Goal: Task Accomplishment & Management: Use online tool/utility

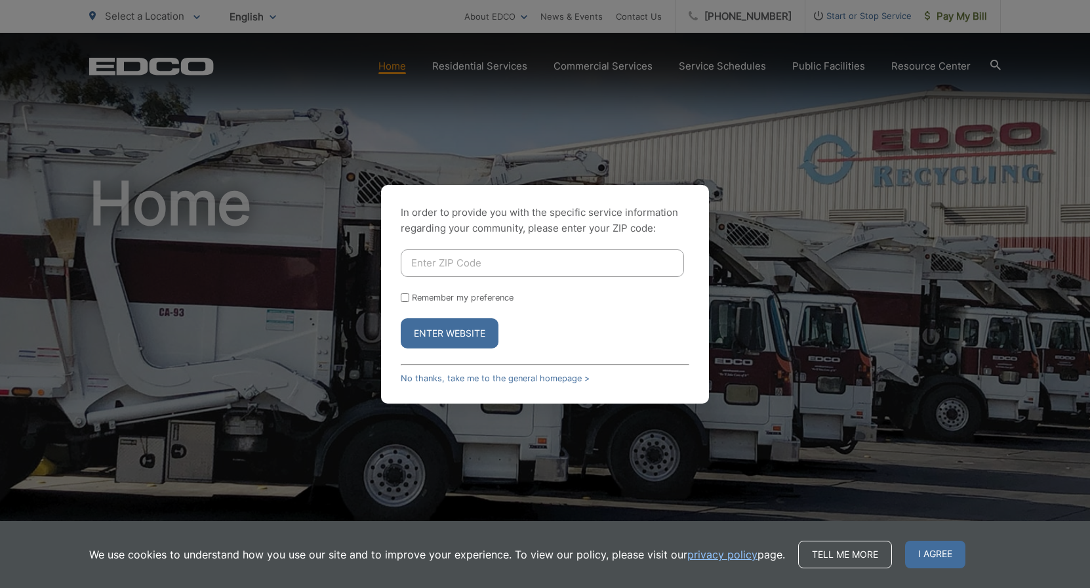
click at [453, 332] on button "Enter Website" at bounding box center [450, 333] width 98 height 30
click at [496, 377] on link "No thanks, take me to the general homepage >" at bounding box center [495, 378] width 189 height 10
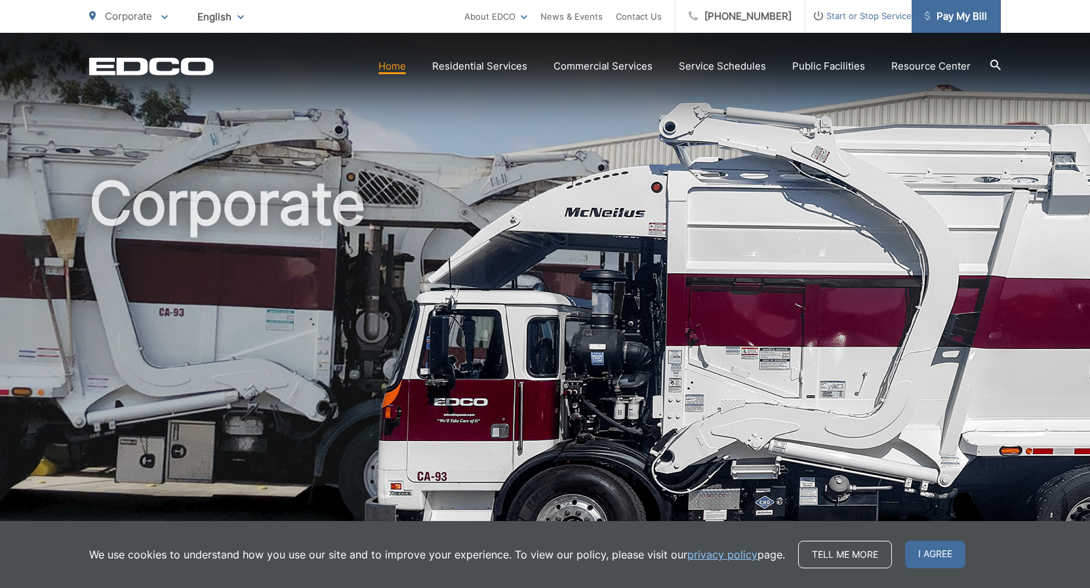
click at [947, 14] on span "Pay My Bill" at bounding box center [956, 17] width 62 height 16
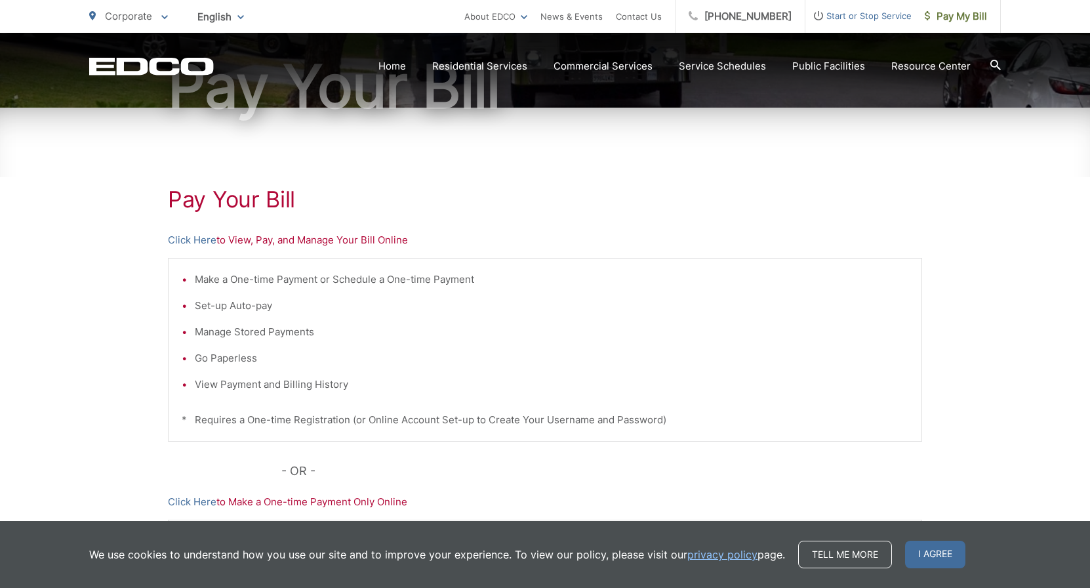
scroll to position [169, 0]
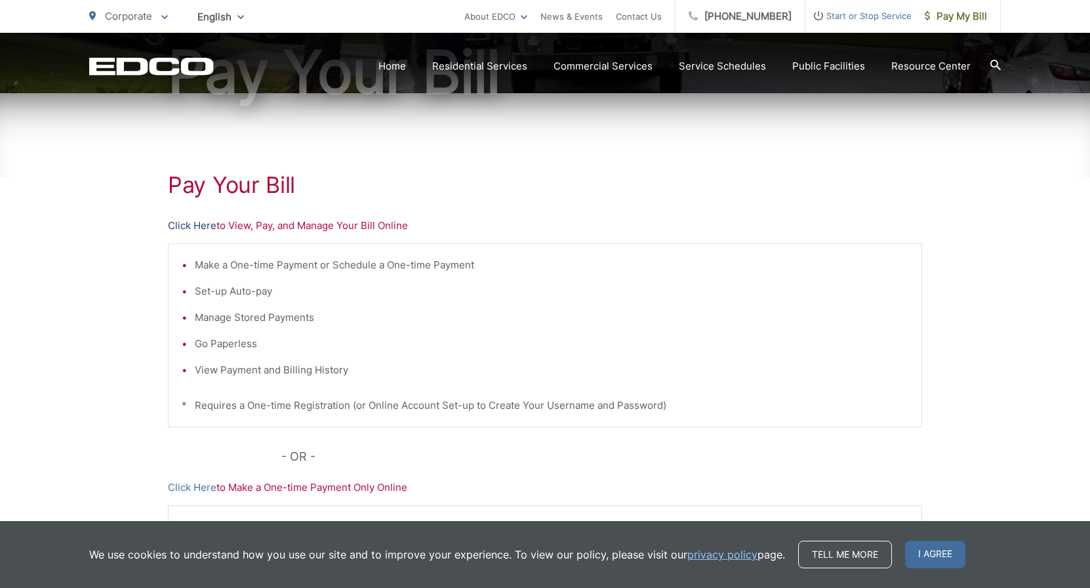
click at [197, 226] on link "Click Here" at bounding box center [192, 226] width 49 height 16
